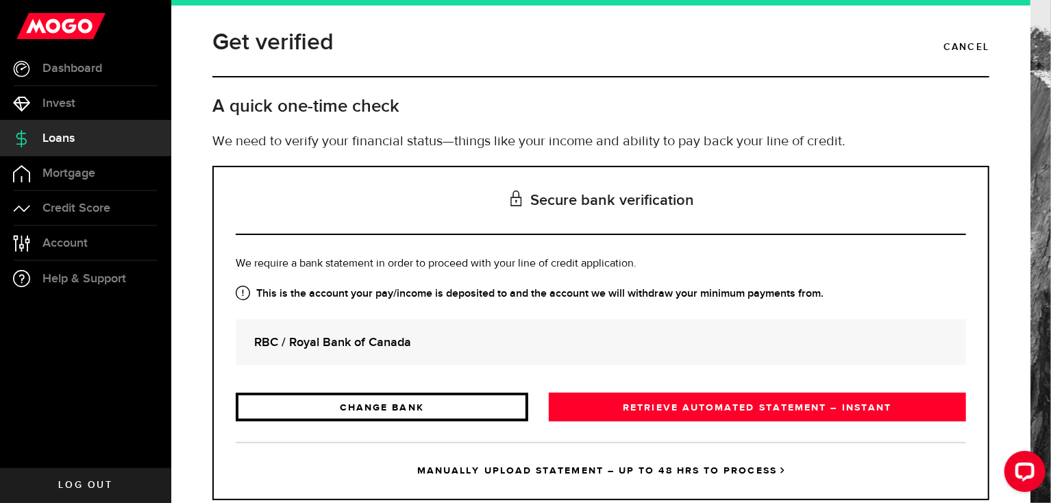
scroll to position [36, 0]
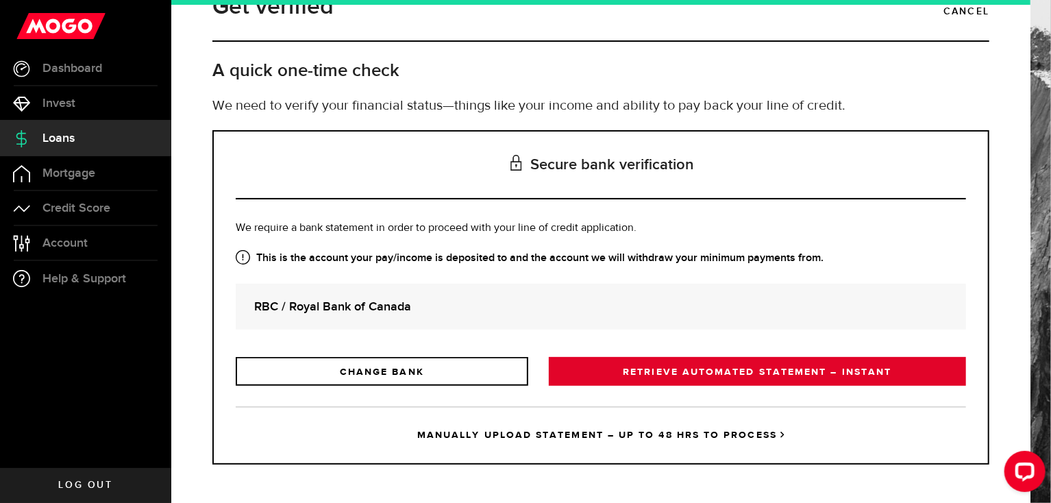
click at [741, 376] on link "RETRIEVE AUTOMATED STATEMENT – INSTANT" at bounding box center [757, 371] width 417 height 29
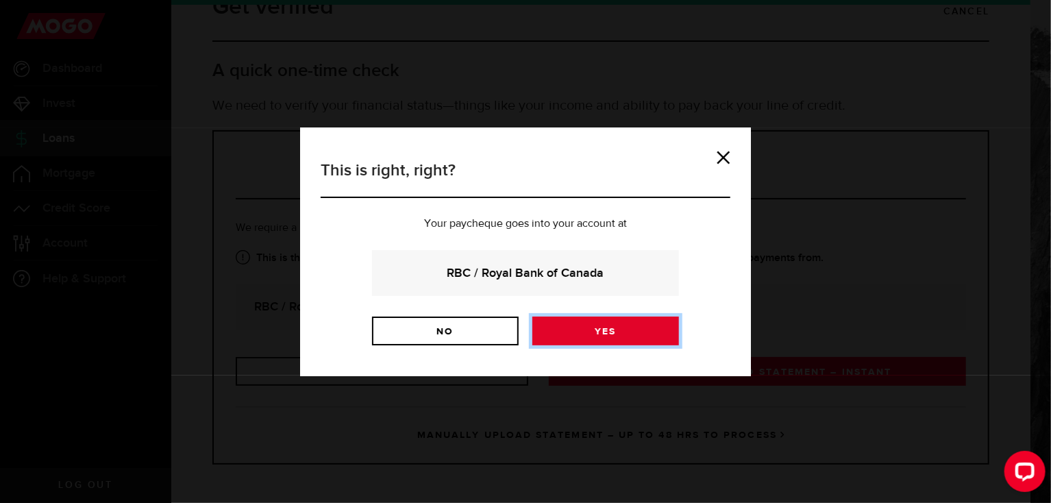
click at [612, 339] on link "Yes" at bounding box center [605, 330] width 147 height 29
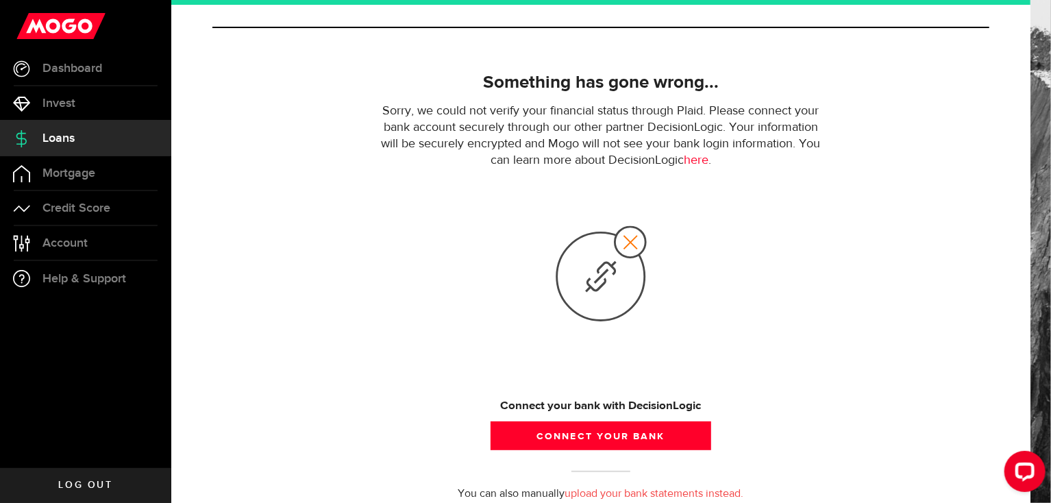
scroll to position [100, 0]
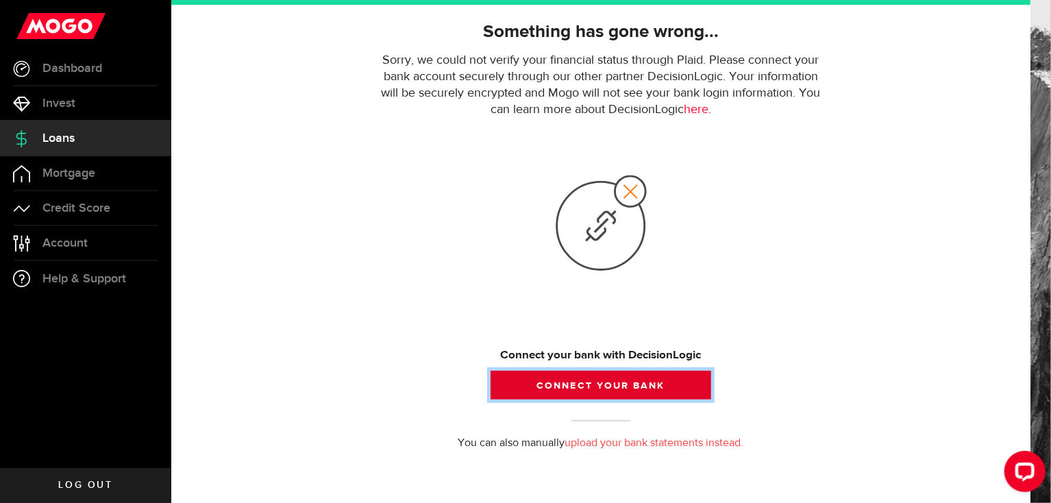
click at [595, 389] on button "Connect your bank" at bounding box center [601, 385] width 221 height 29
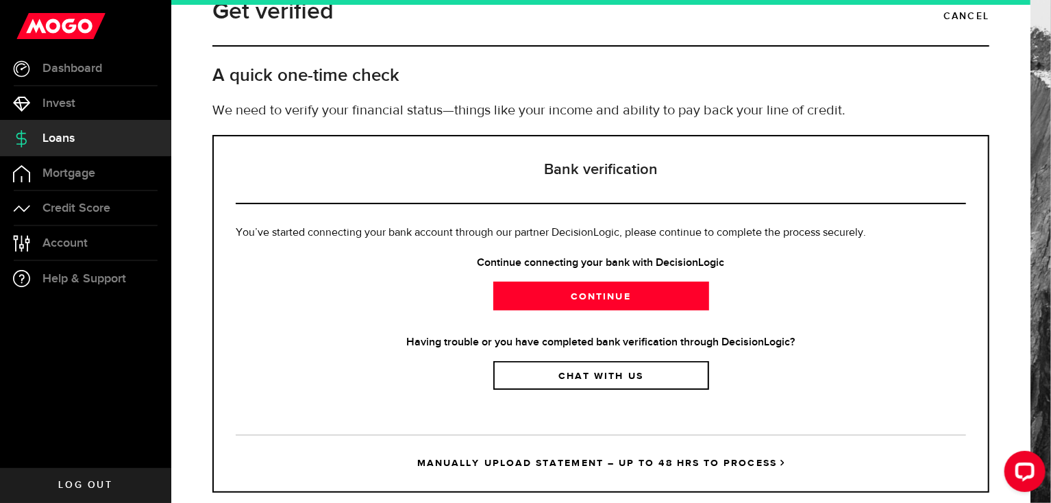
scroll to position [58, 0]
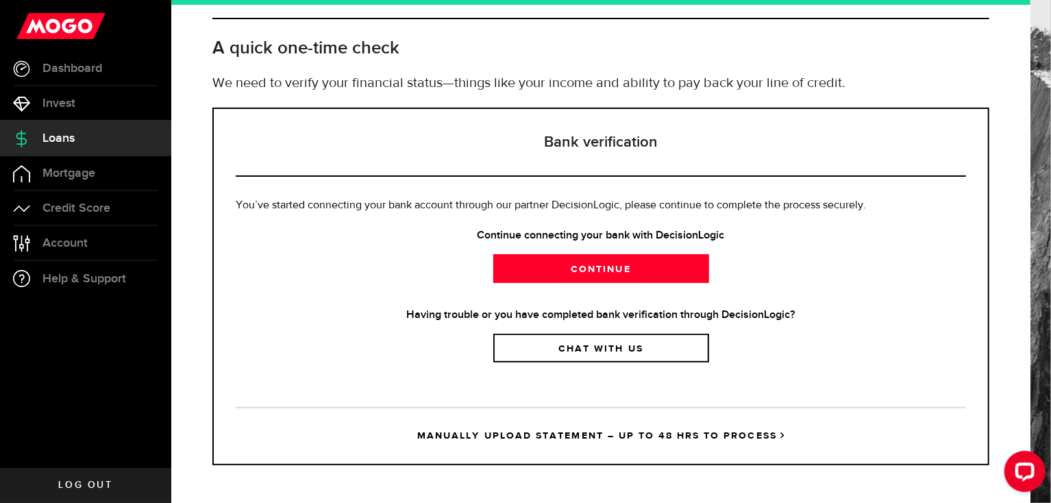
click at [77, 140] on link "Loans" at bounding box center [85, 138] width 171 height 34
click at [615, 354] on link "Chat with us" at bounding box center [601, 348] width 216 height 29
click at [66, 146] on link "Loans" at bounding box center [85, 138] width 171 height 34
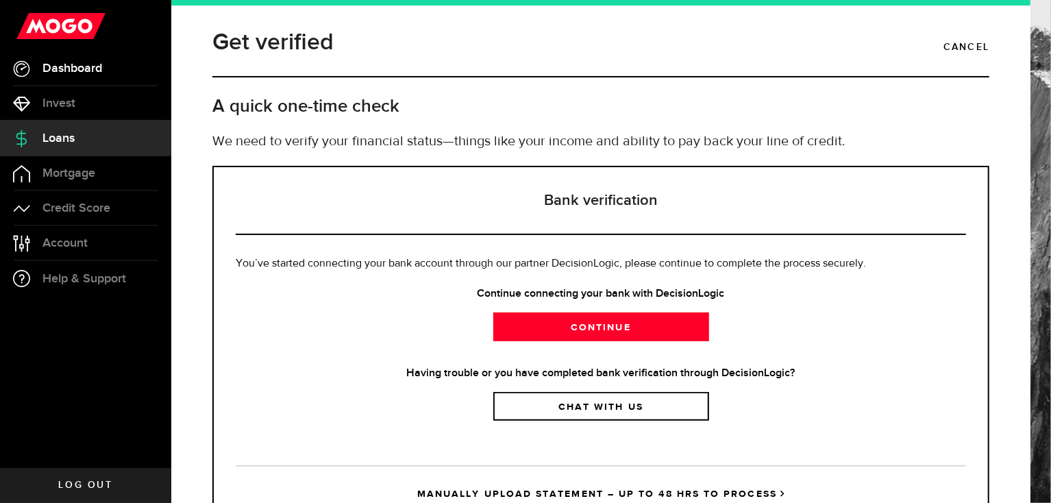
click at [51, 74] on span "Dashboard" at bounding box center [72, 68] width 60 height 12
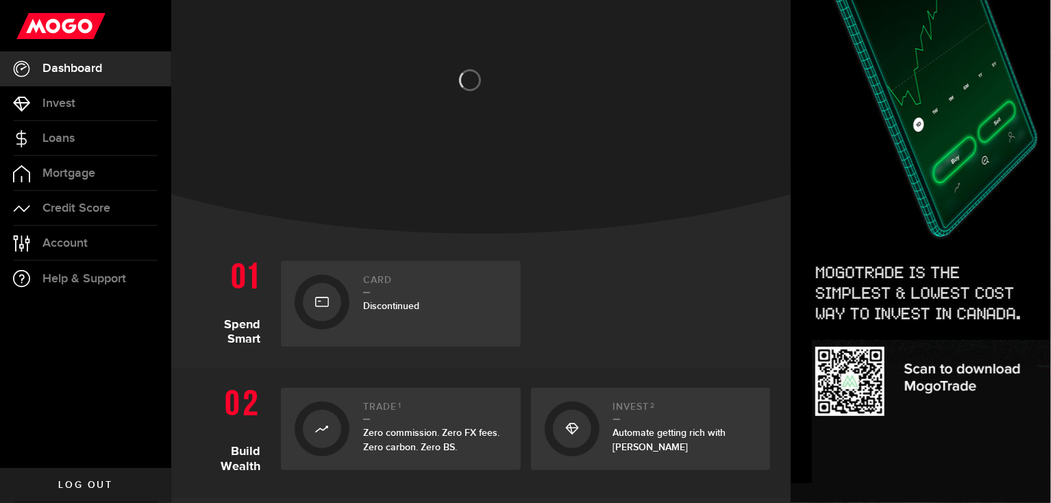
scroll to position [274, 0]
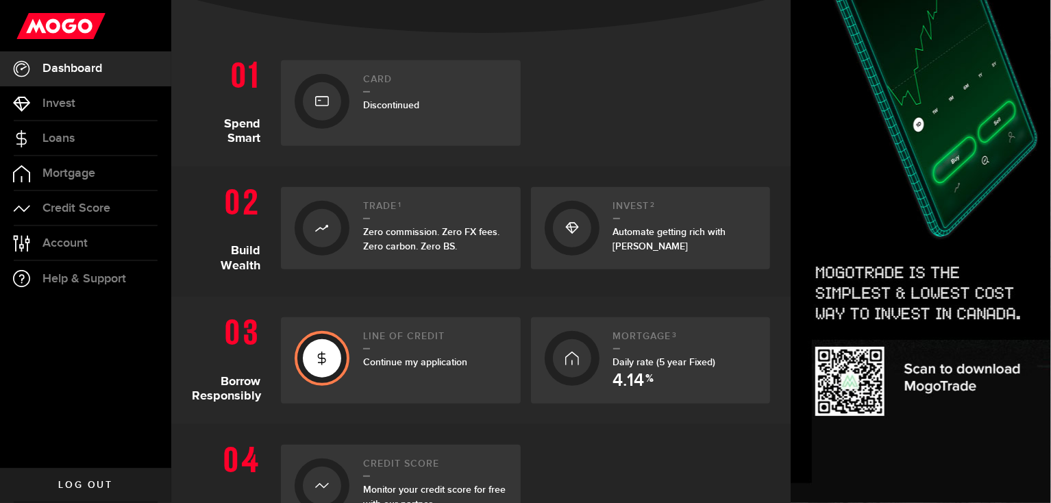
click at [408, 358] on span "Continue my application" at bounding box center [415, 362] width 104 height 12
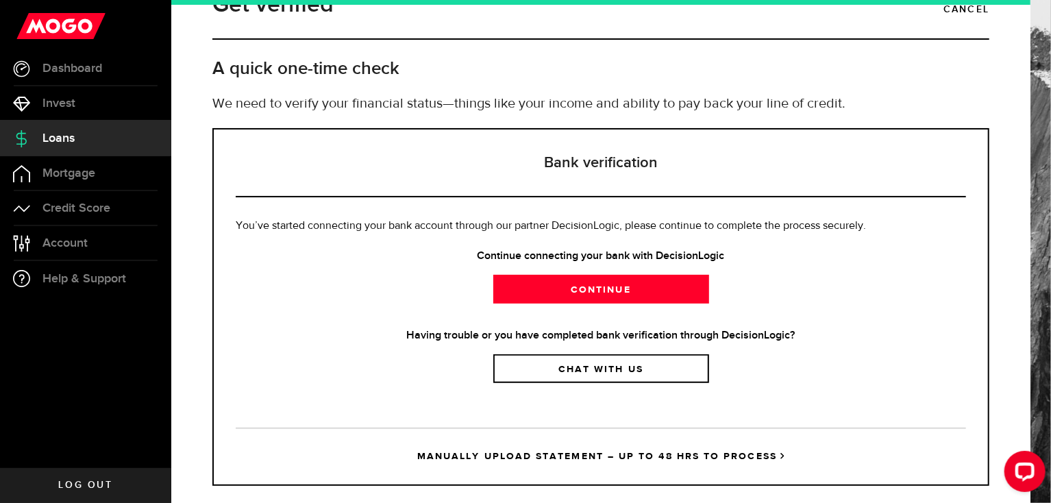
scroll to position [58, 0]
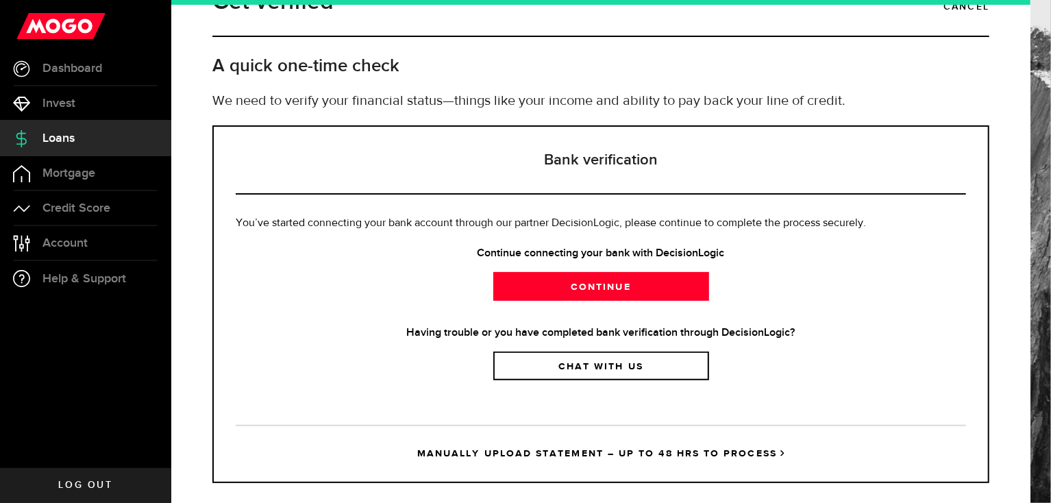
scroll to position [58, 0]
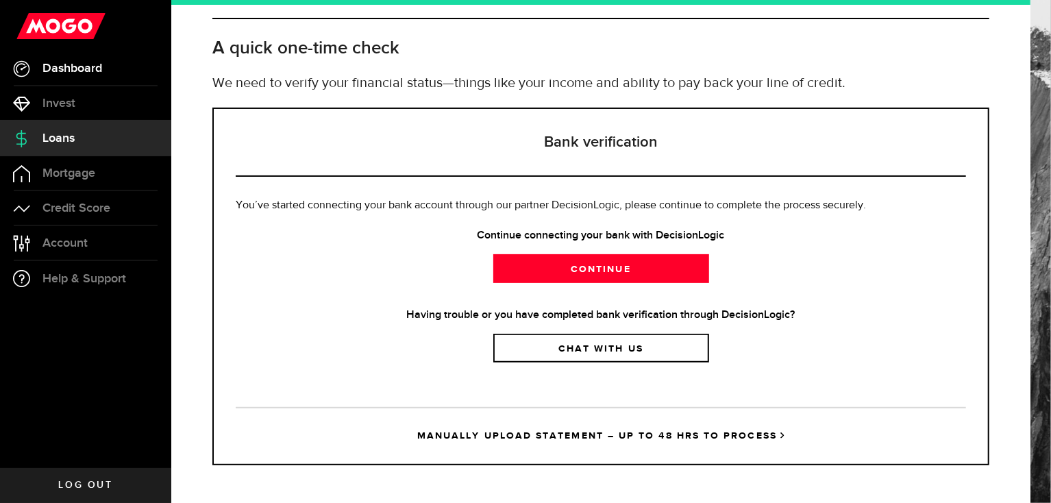
click at [67, 72] on span "Dashboard" at bounding box center [72, 68] width 60 height 12
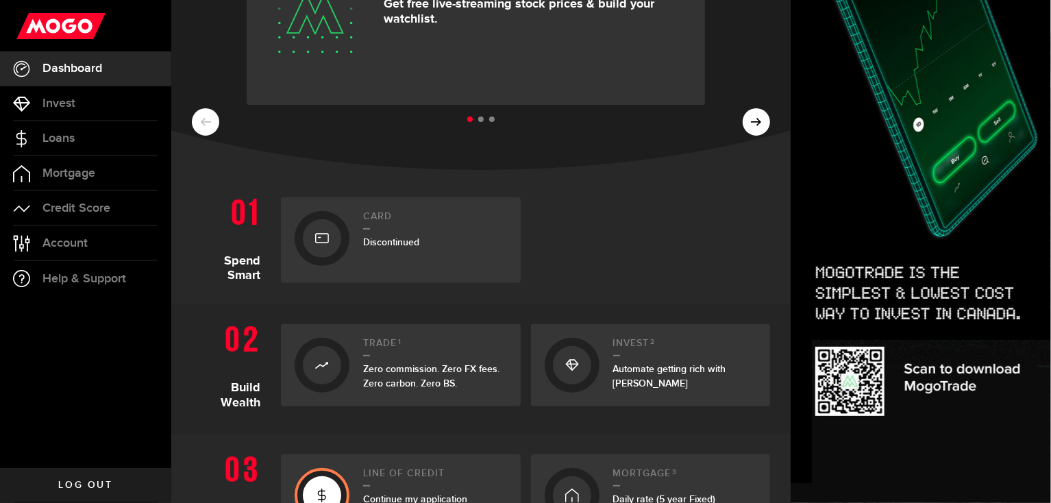
scroll to position [411, 0]
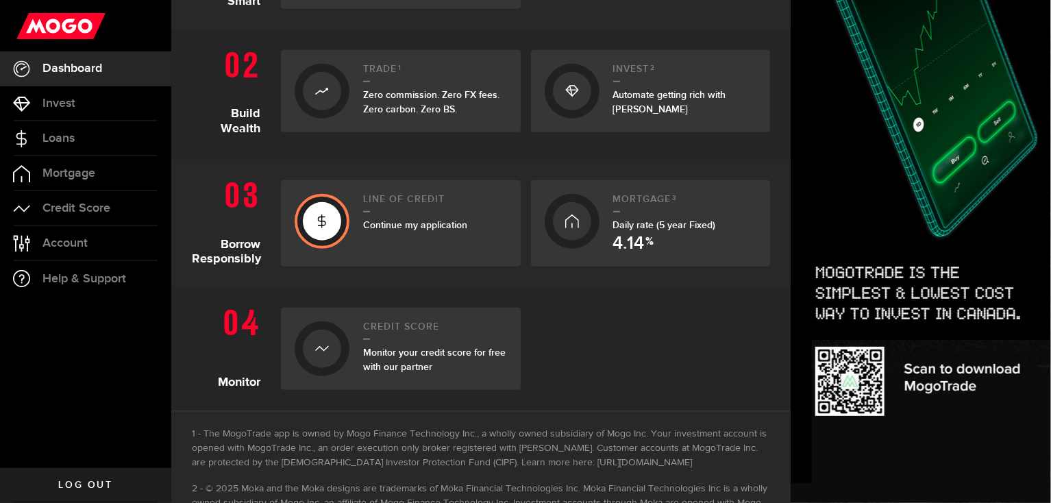
click at [312, 242] on div at bounding box center [322, 221] width 55 height 55
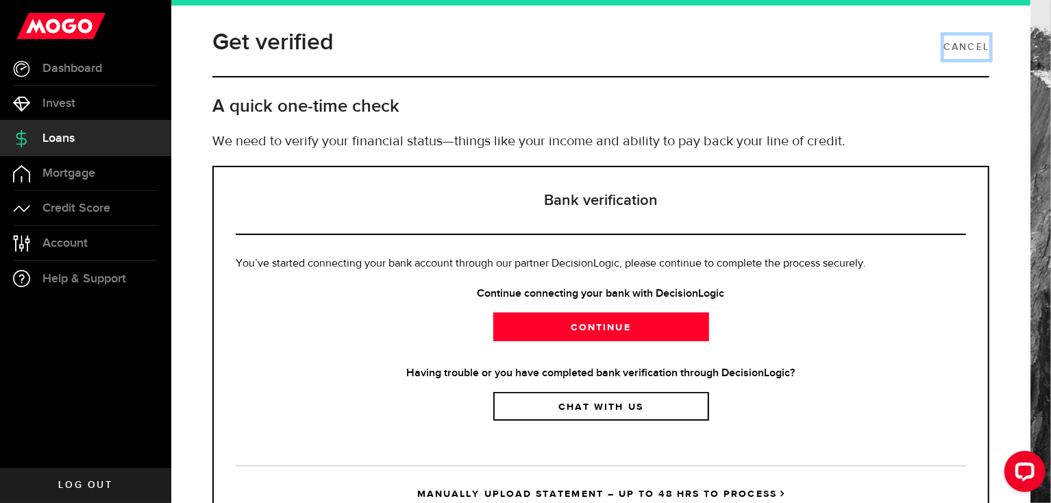
click at [957, 48] on link "Cancel" at bounding box center [966, 47] width 45 height 23
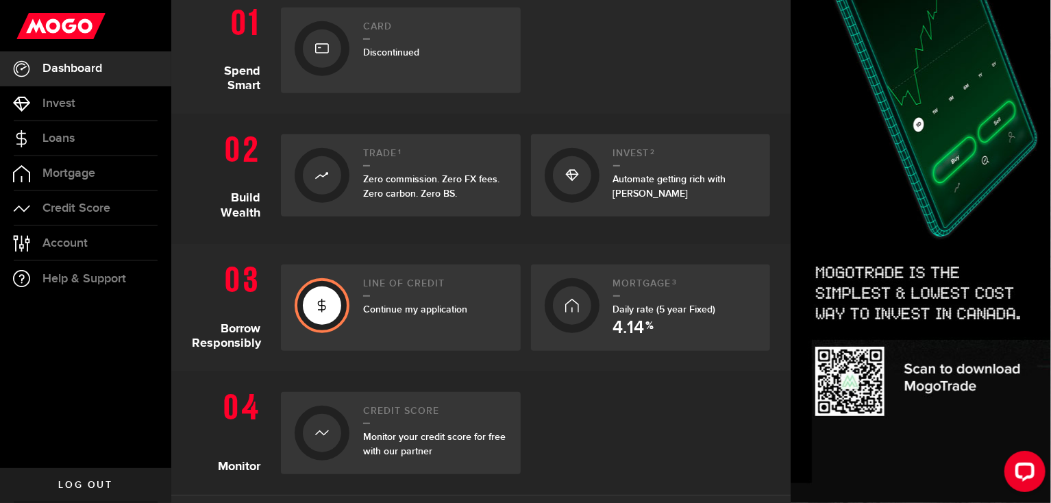
scroll to position [343, 0]
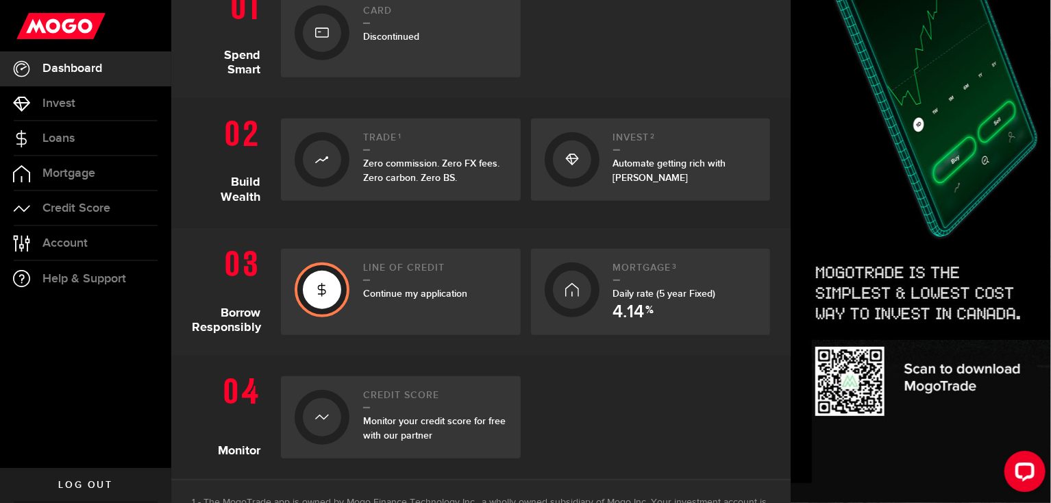
click at [378, 294] on span "Continue my application" at bounding box center [415, 294] width 104 height 12
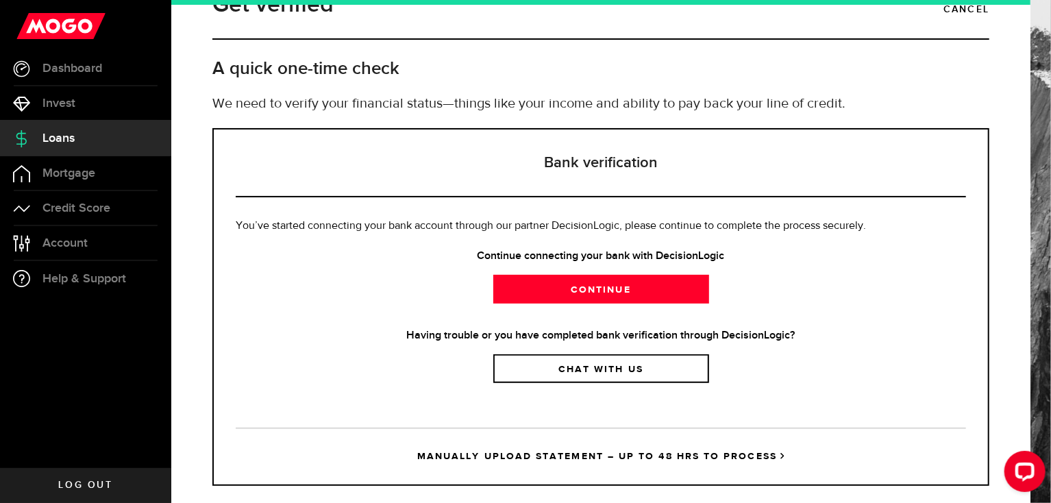
scroll to position [58, 0]
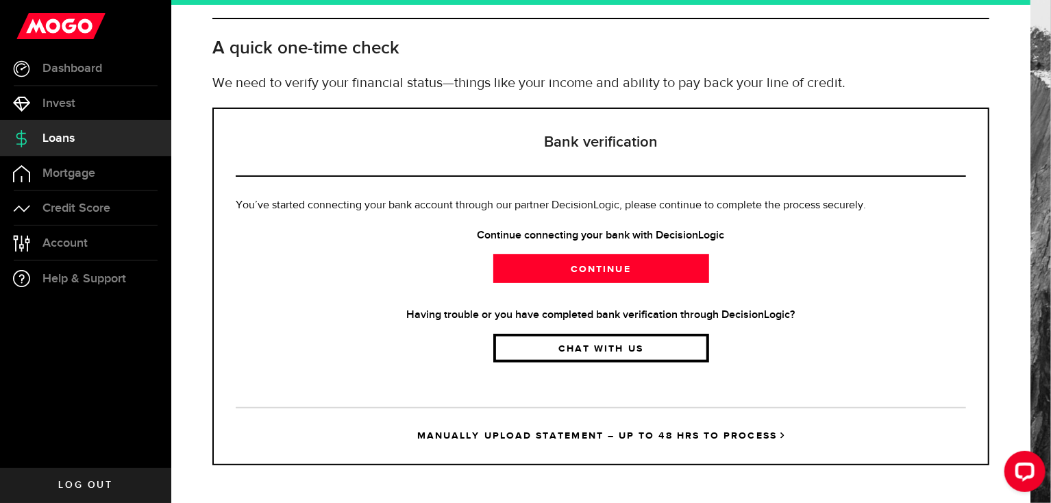
click at [647, 347] on link "Chat with us" at bounding box center [601, 348] width 216 height 29
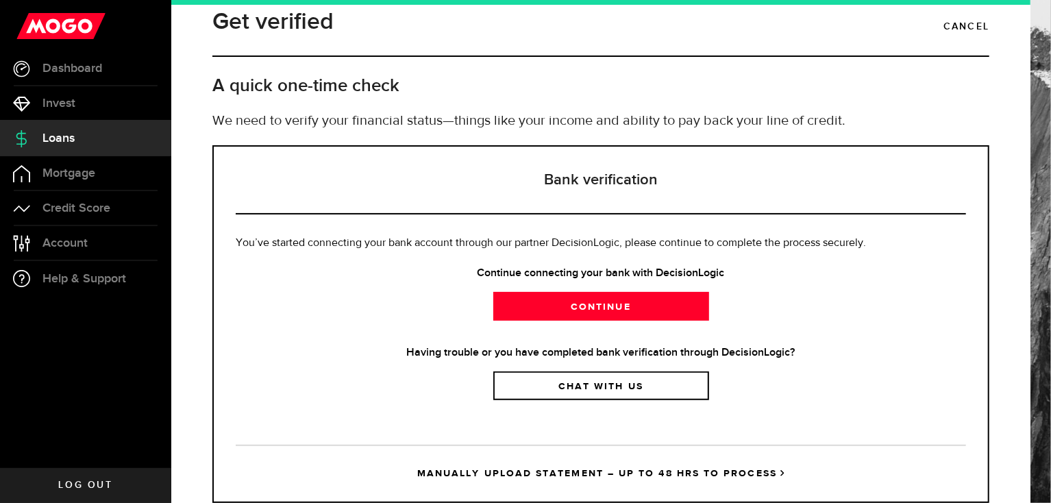
scroll to position [0, 0]
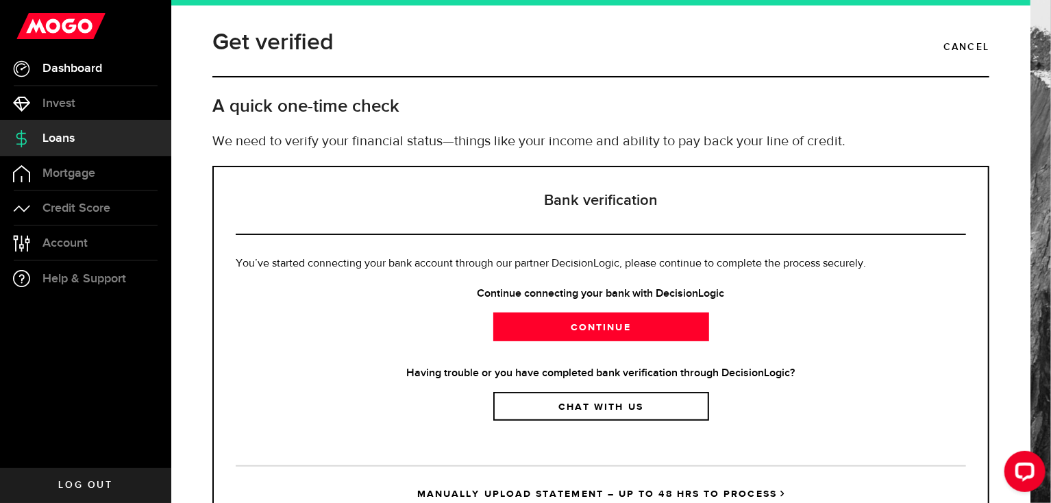
click at [83, 75] on link "Dashboard" at bounding box center [85, 68] width 171 height 34
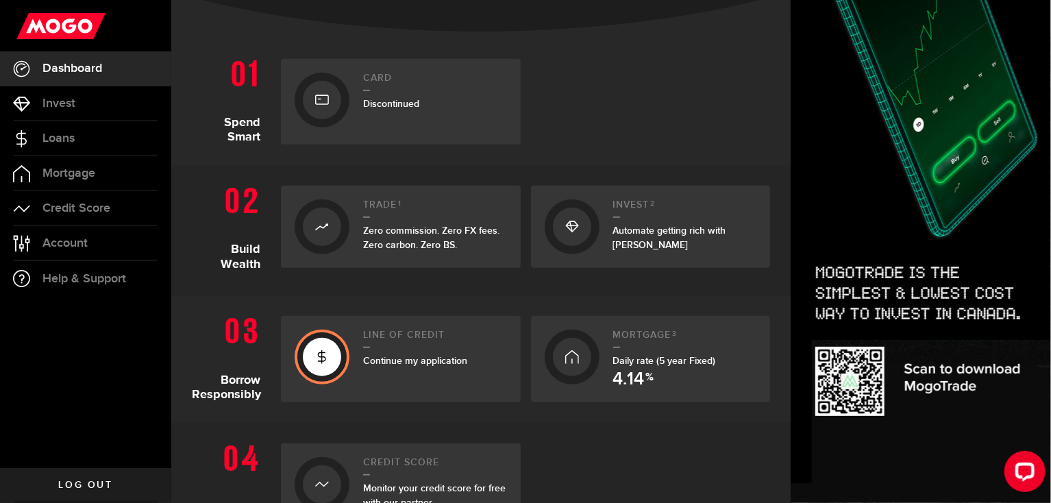
scroll to position [343, 0]
